Goal: Task Accomplishment & Management: Manage account settings

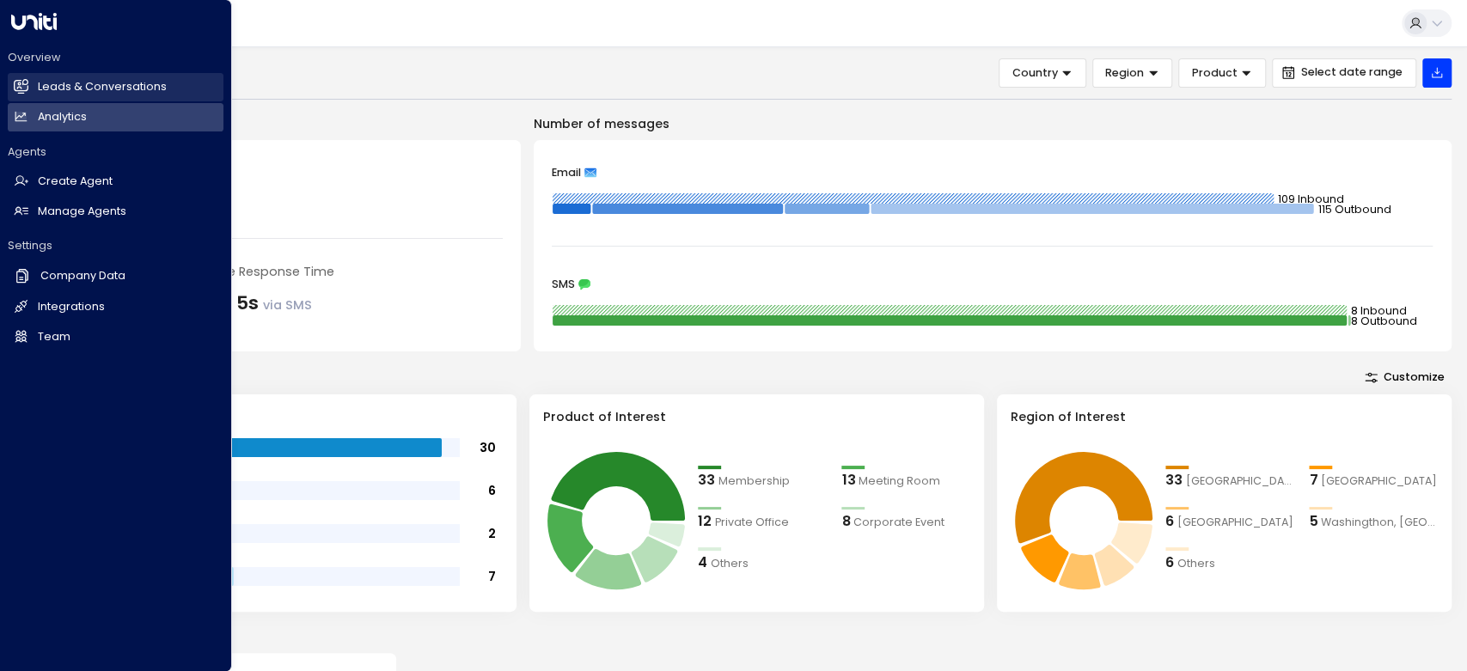
click at [96, 83] on h2 "Leads & Conversations" at bounding box center [102, 87] width 129 height 16
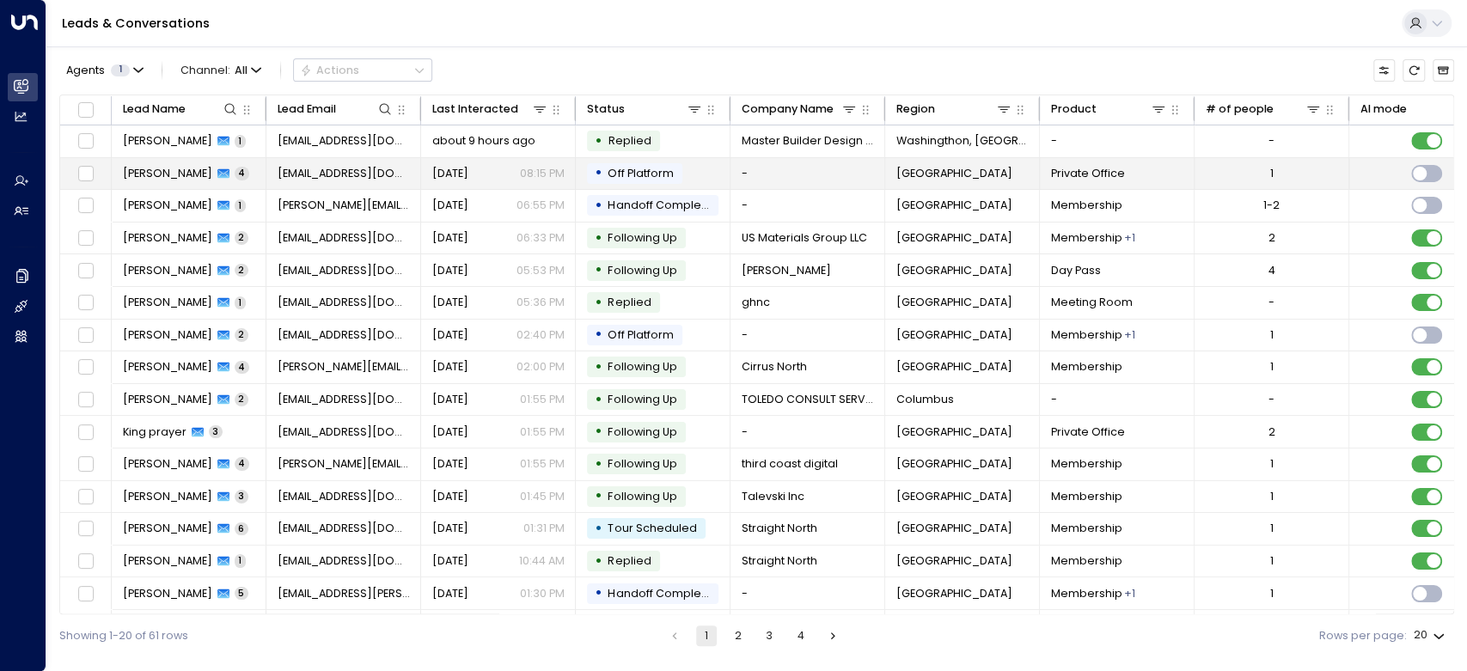
click at [160, 171] on span "[PERSON_NAME]" at bounding box center [167, 173] width 89 height 15
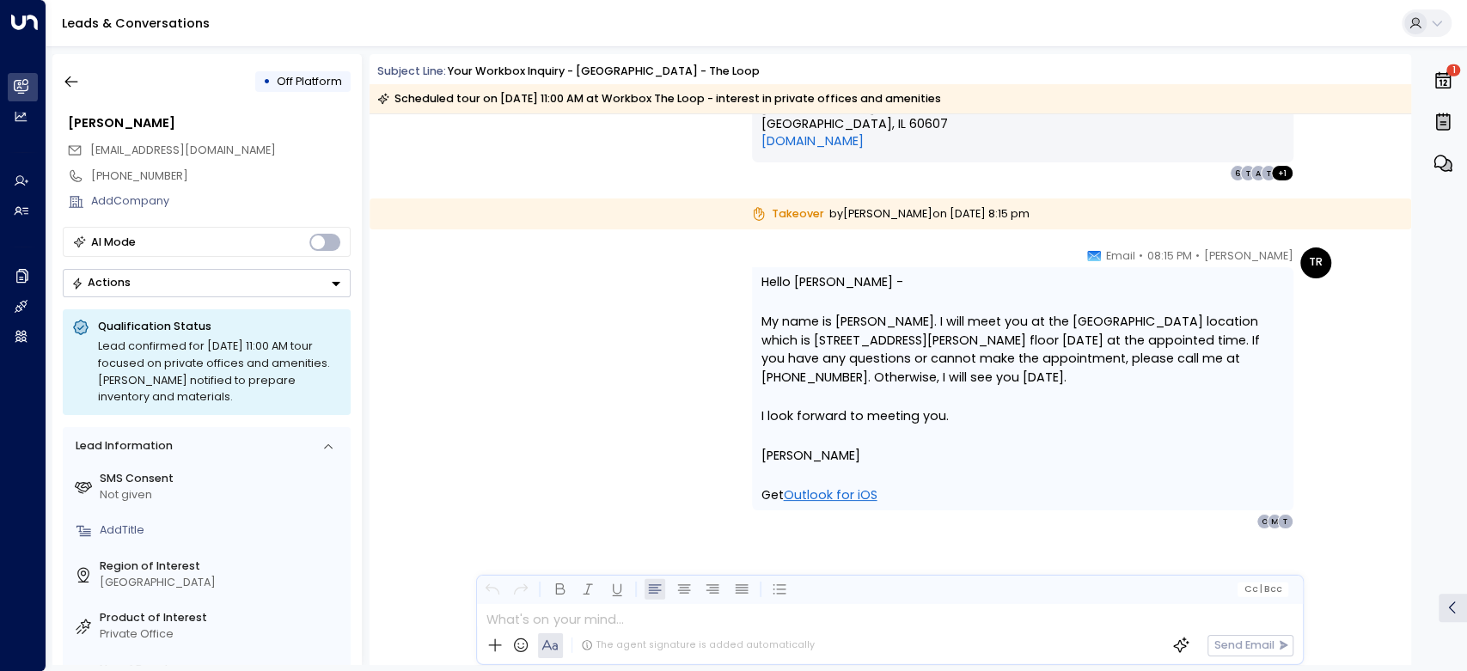
scroll to position [3102, 0]
